Goal: Submit feedback/report problem

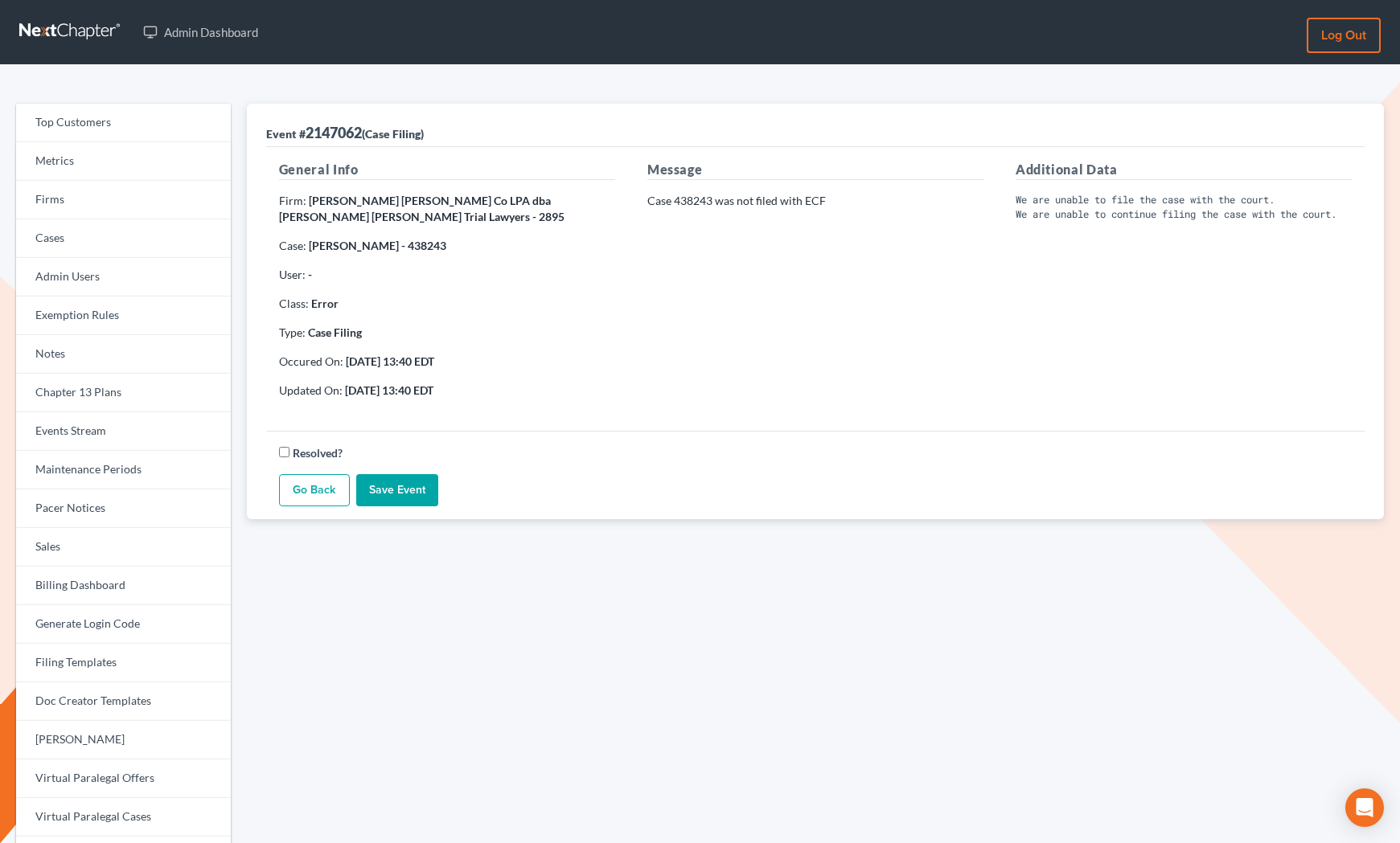
click at [507, 199] on strong "[PERSON_NAME] [PERSON_NAME] Co LPA dba [PERSON_NAME] [PERSON_NAME] Trial Lawyer…" at bounding box center [421, 209] width 285 height 30
click at [753, 195] on p "Case 438243 was not filed with ECF" at bounding box center [815, 201] width 336 height 16
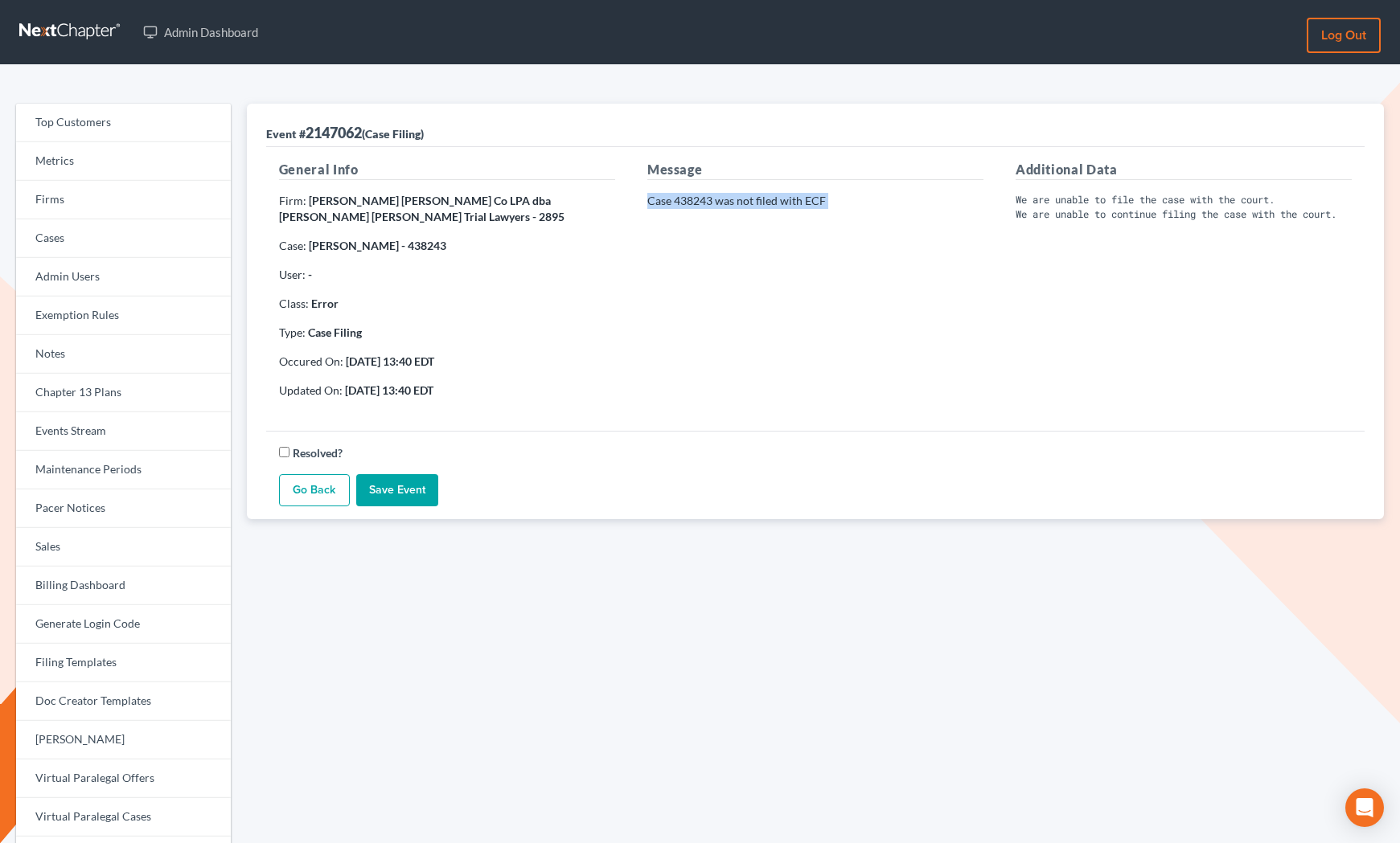
click at [753, 195] on p "Case 438243 was not filed with ECF" at bounding box center [815, 201] width 336 height 16
click at [1048, 194] on pre "We are unable to file the case with the court. We are unable to continue filing…" at bounding box center [1184, 207] width 336 height 28
click at [1213, 216] on pre "We are unable to file the case with the court. We are unable to continue filing…" at bounding box center [1184, 207] width 336 height 28
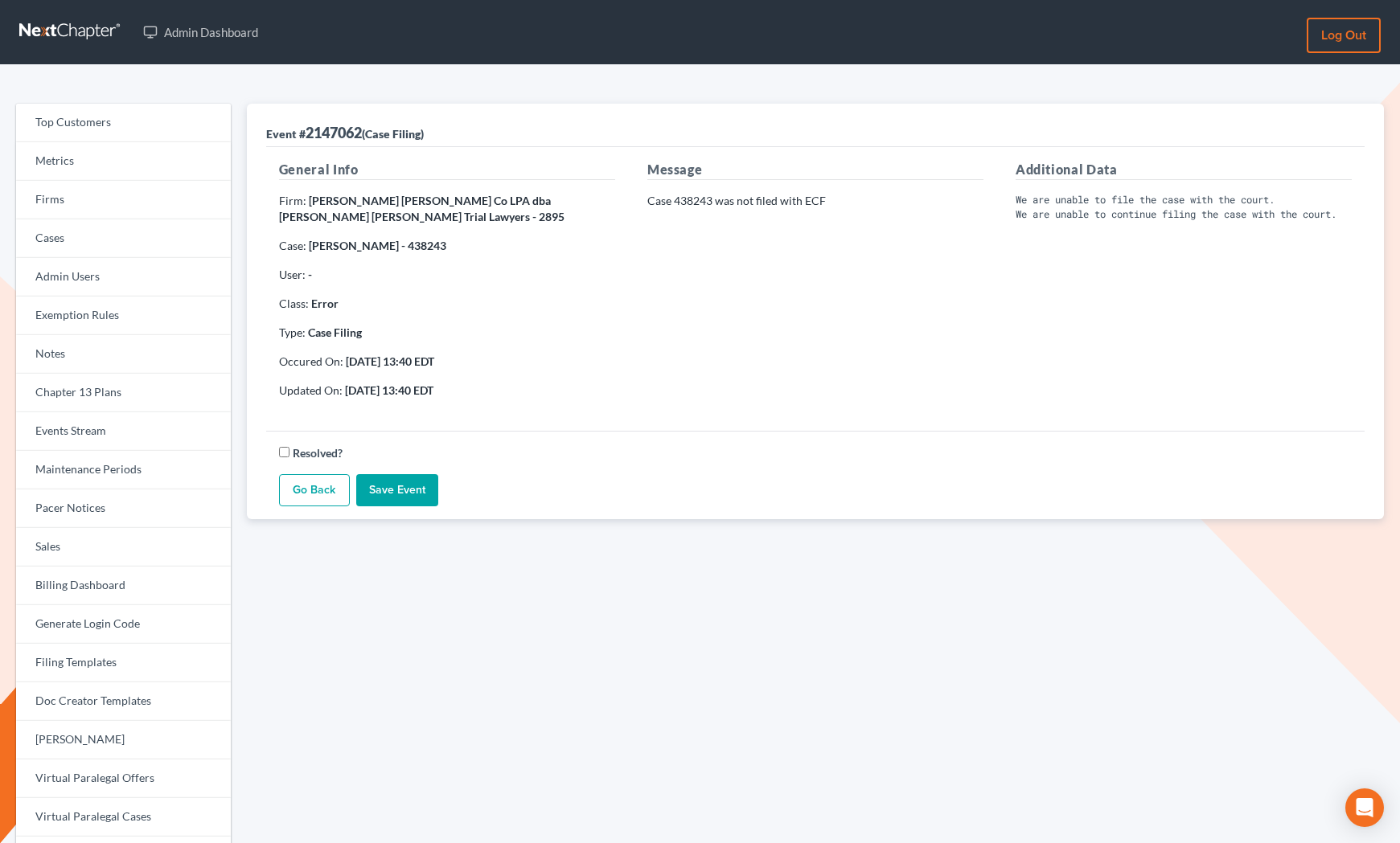
click at [1044, 201] on pre "We are unable to file the case with the court. We are unable to continue filing…" at bounding box center [1184, 207] width 336 height 28
click at [1049, 211] on pre "We are unable to file the case with the court. We are unable to continue filing…" at bounding box center [1184, 207] width 336 height 28
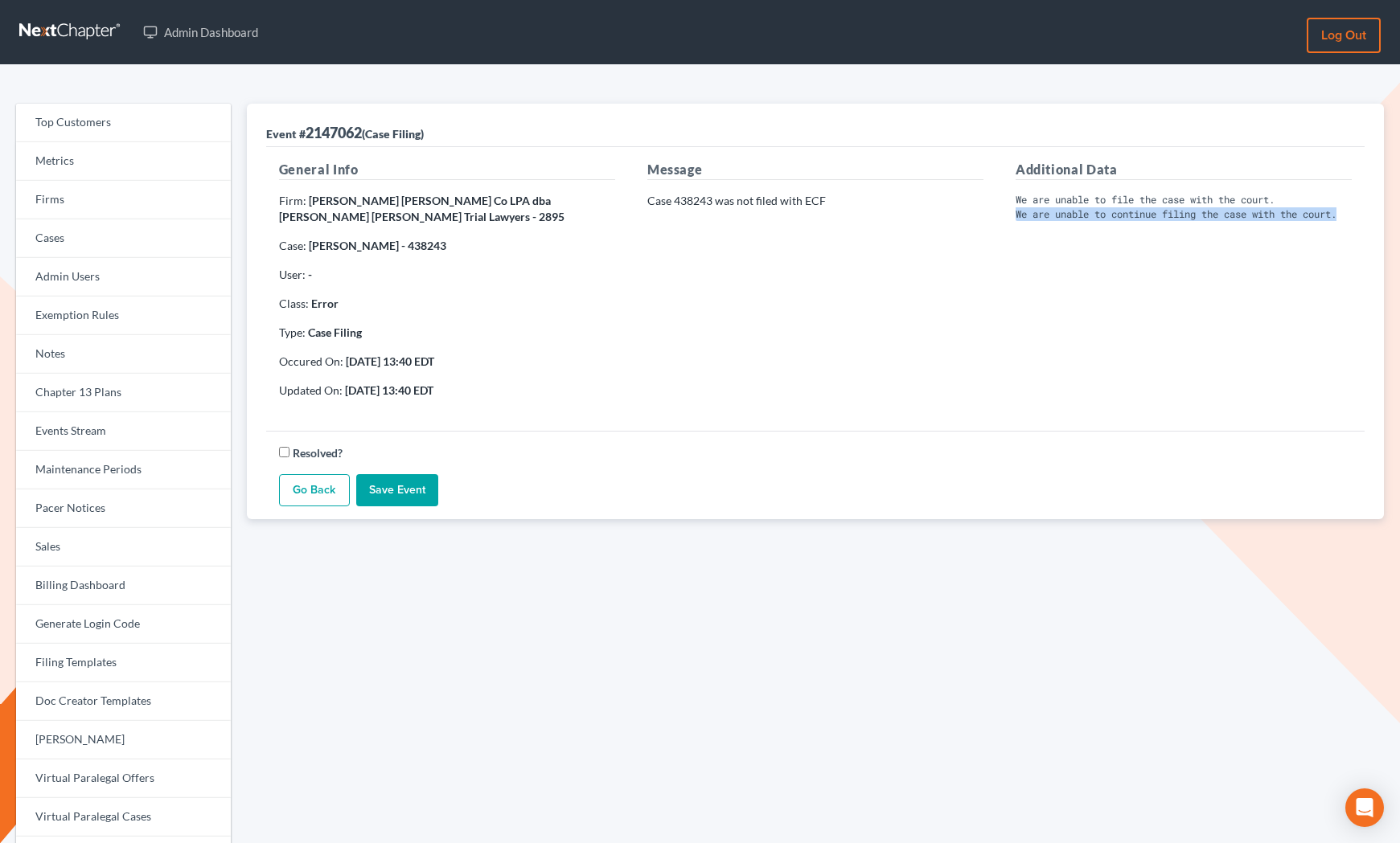
click at [1049, 211] on pre "We are unable to file the case with the court. We are unable to continue filing…" at bounding box center [1184, 207] width 336 height 28
click at [1052, 194] on pre "We are unable to file the case with the court. We are unable to continue filing…" at bounding box center [1184, 207] width 336 height 28
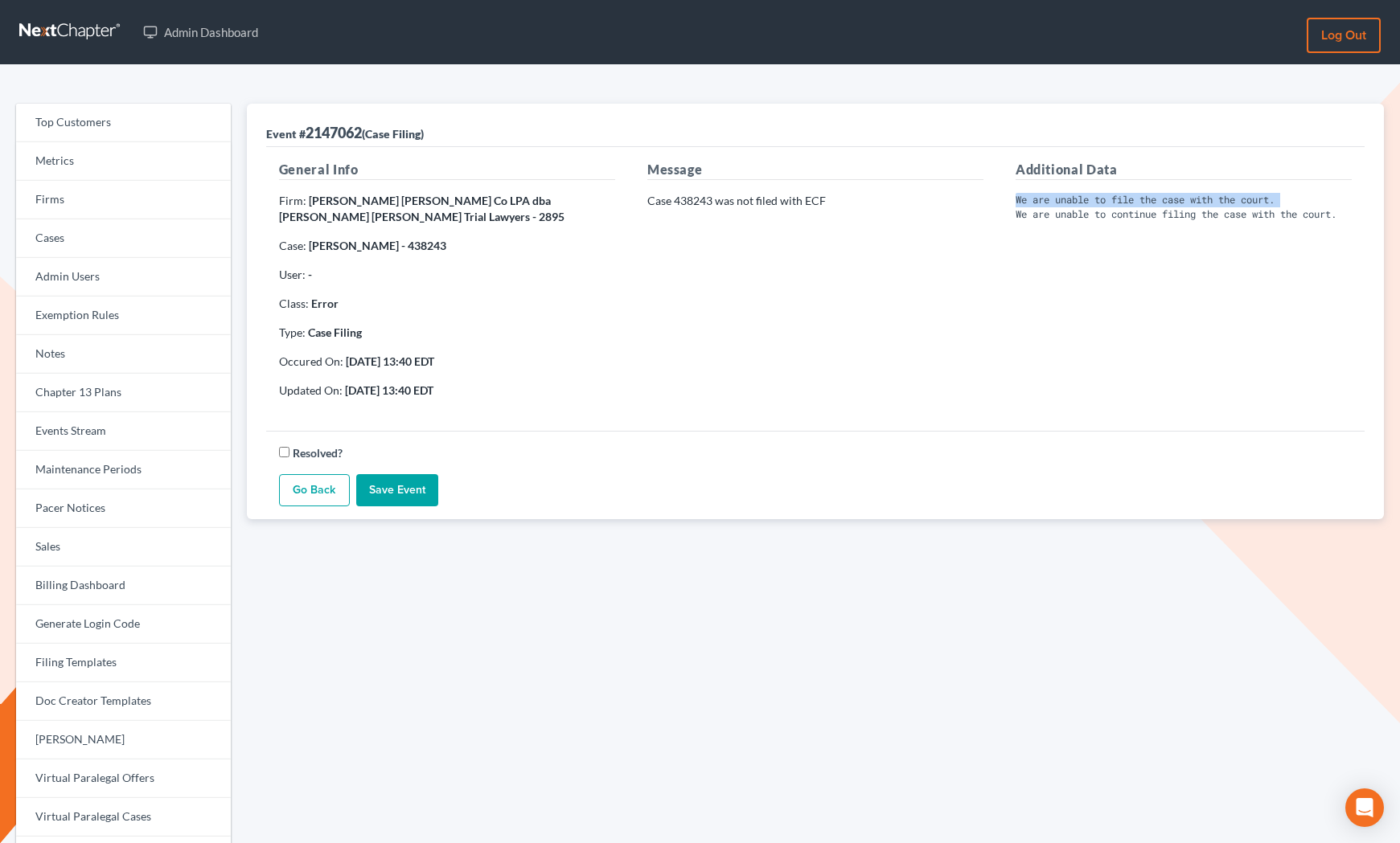
click at [1049, 196] on pre "We are unable to file the case with the court. We are unable to continue filing…" at bounding box center [1184, 207] width 336 height 28
click at [766, 196] on p "Case 438243 was not filed with ECF" at bounding box center [815, 201] width 336 height 16
drag, startPoint x: 765, startPoint y: 202, endPoint x: 581, endPoint y: 166, distance: 187.5
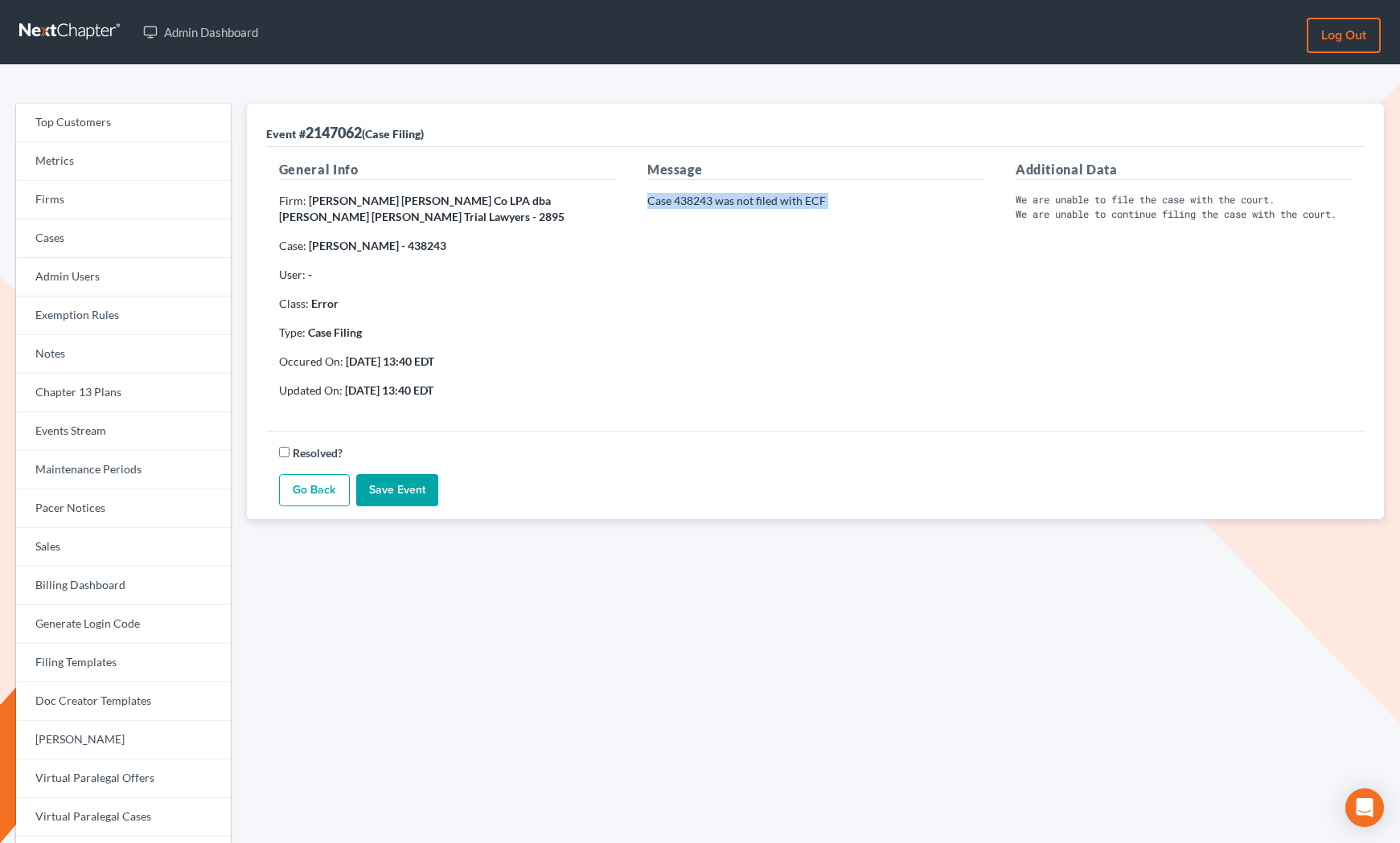
click at [765, 202] on p "Case 438243 was not filed with ECF" at bounding box center [815, 201] width 336 height 16
